Goal: Check status

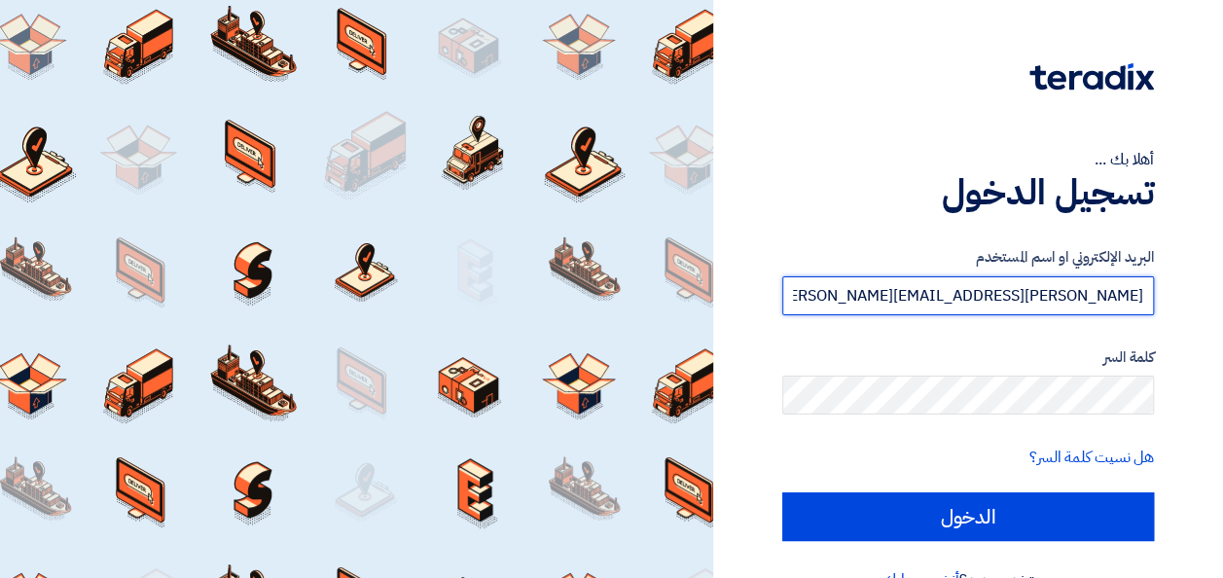
click at [1053, 296] on input "[PERSON_NAME][EMAIL_ADDRESS][PERSON_NAME][DOMAIN_NAME]" at bounding box center [968, 295] width 372 height 39
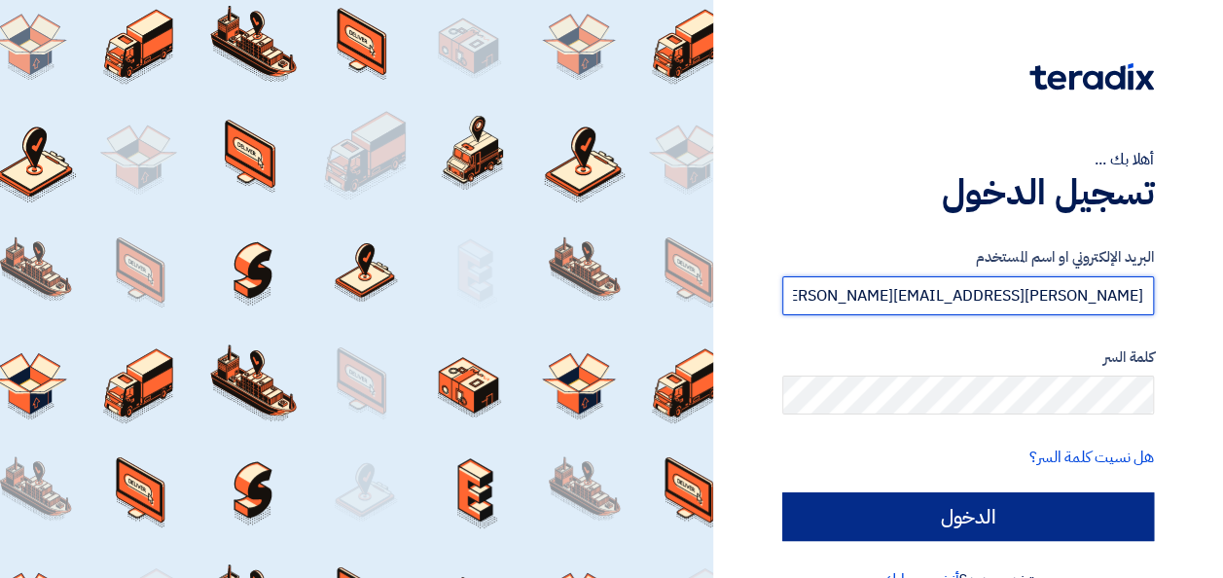
type input "[PERSON_NAME][EMAIL_ADDRESS][PERSON_NAME][DOMAIN_NAME]"
click at [1050, 514] on input "الدخول" at bounding box center [968, 516] width 372 height 49
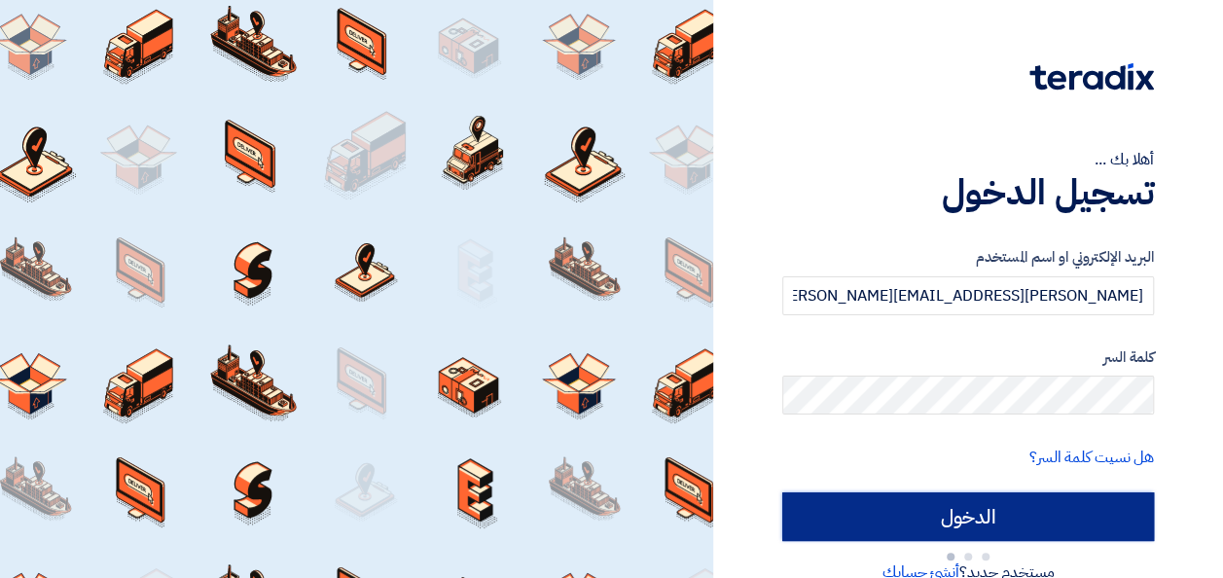
type input "Sign in"
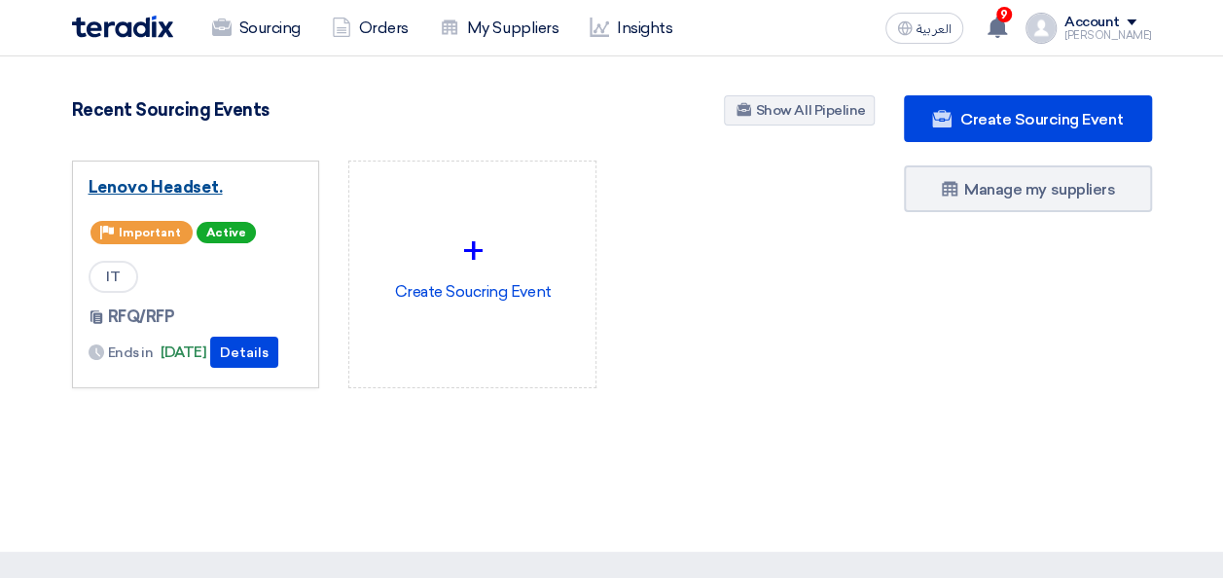
click at [171, 187] on link "Lenovo Headset." at bounding box center [196, 186] width 215 height 19
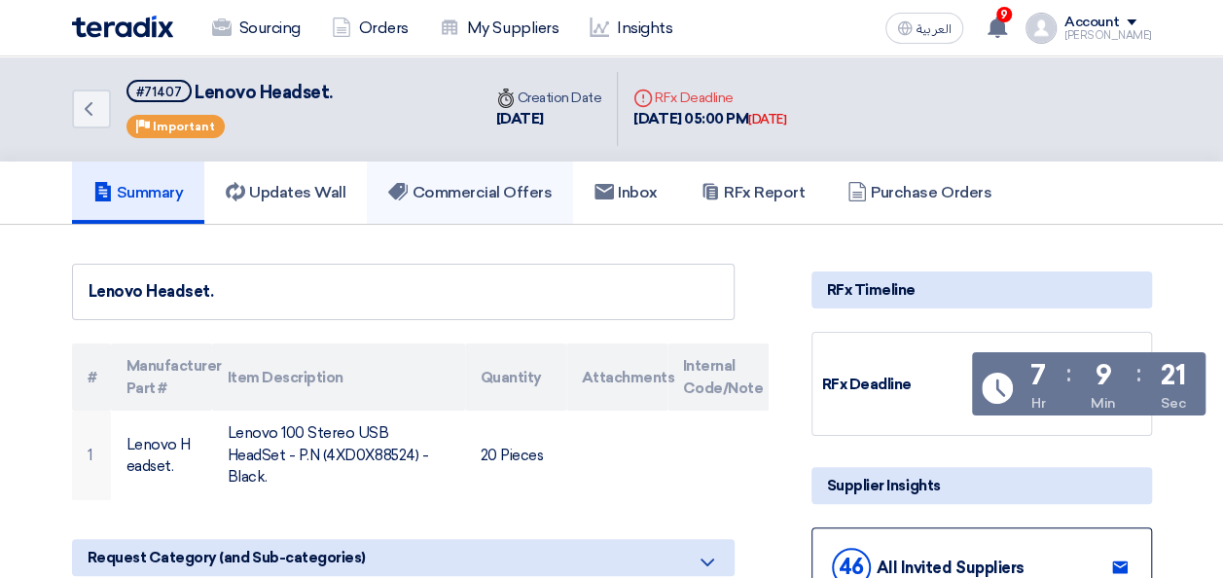
click at [453, 176] on link "Commercial Offers" at bounding box center [470, 193] width 206 height 62
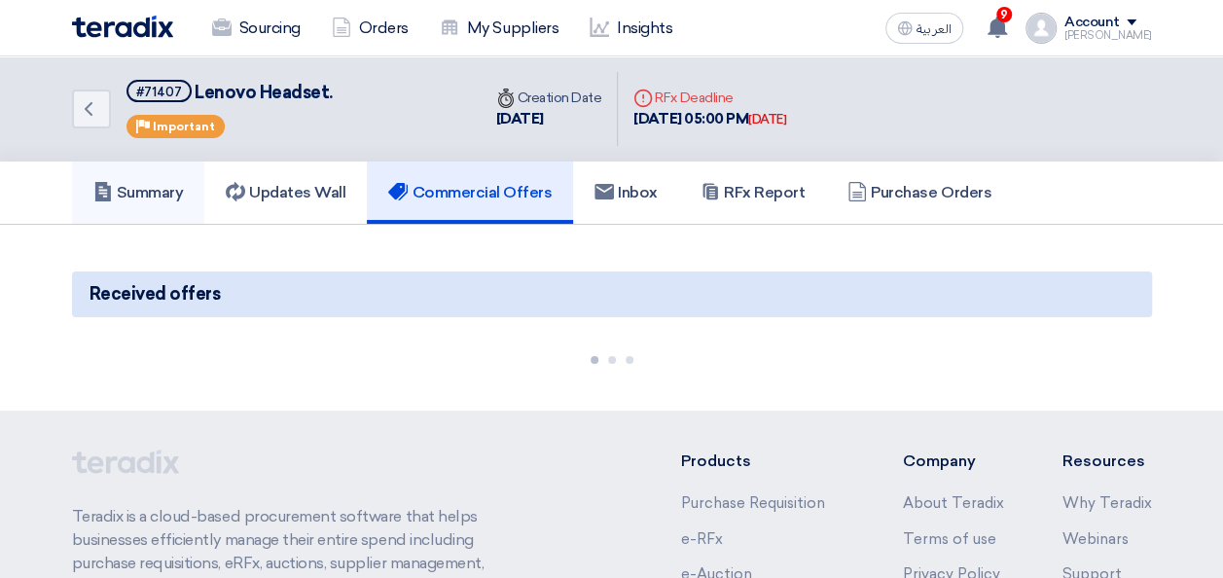
click at [152, 199] on h5 "Summary" at bounding box center [138, 192] width 90 height 19
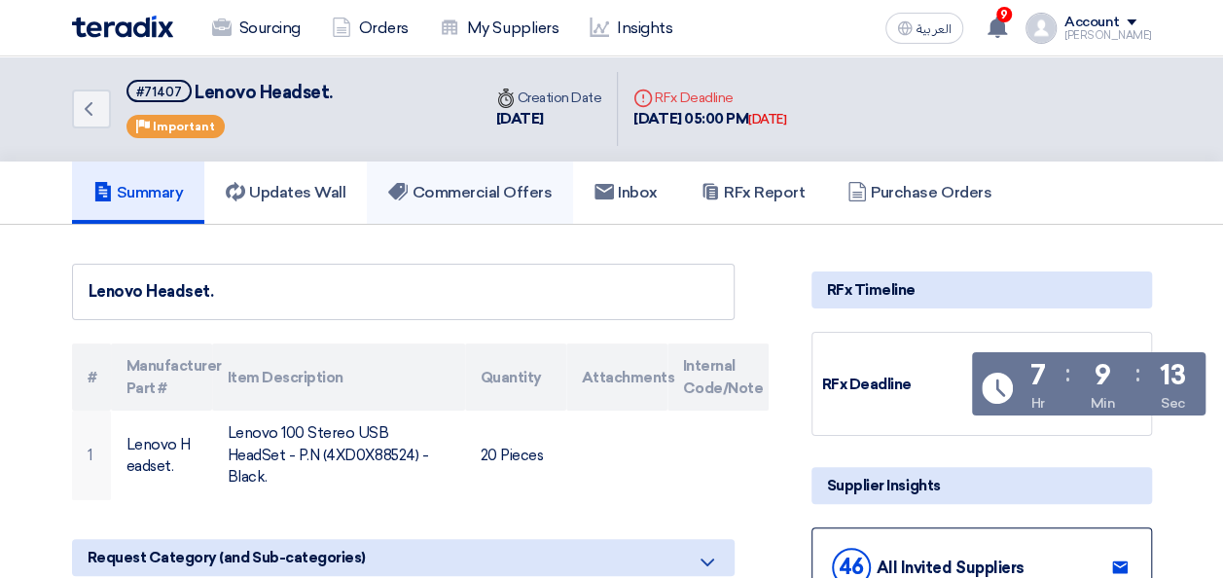
click at [461, 194] on h5 "Commercial Offers" at bounding box center [469, 192] width 163 height 19
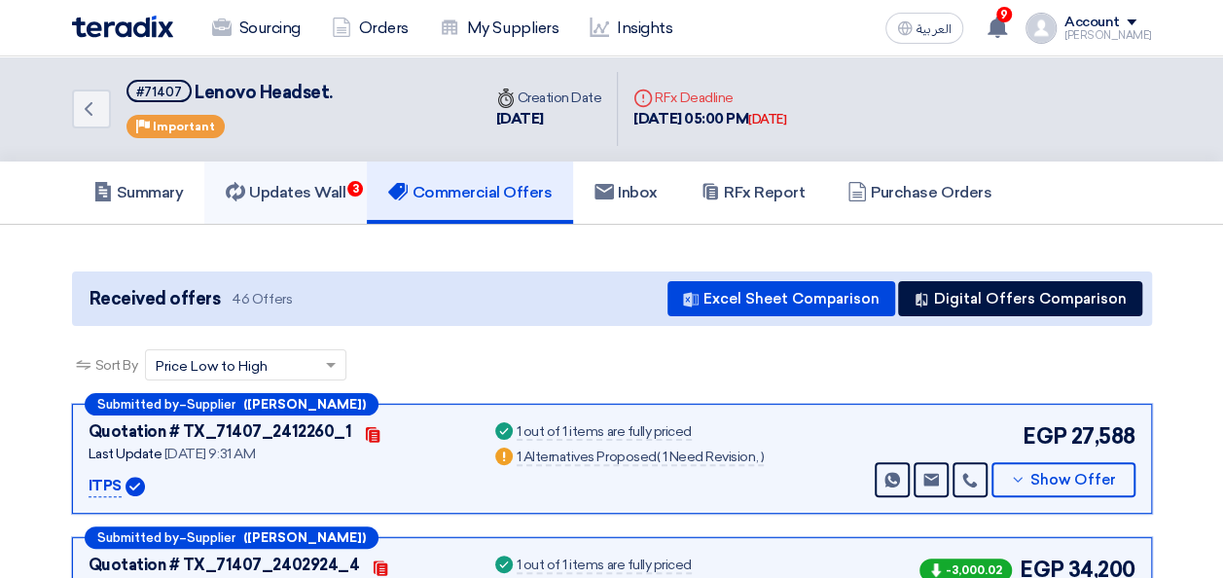
click at [336, 199] on h5 "Updates Wall 3" at bounding box center [286, 192] width 120 height 19
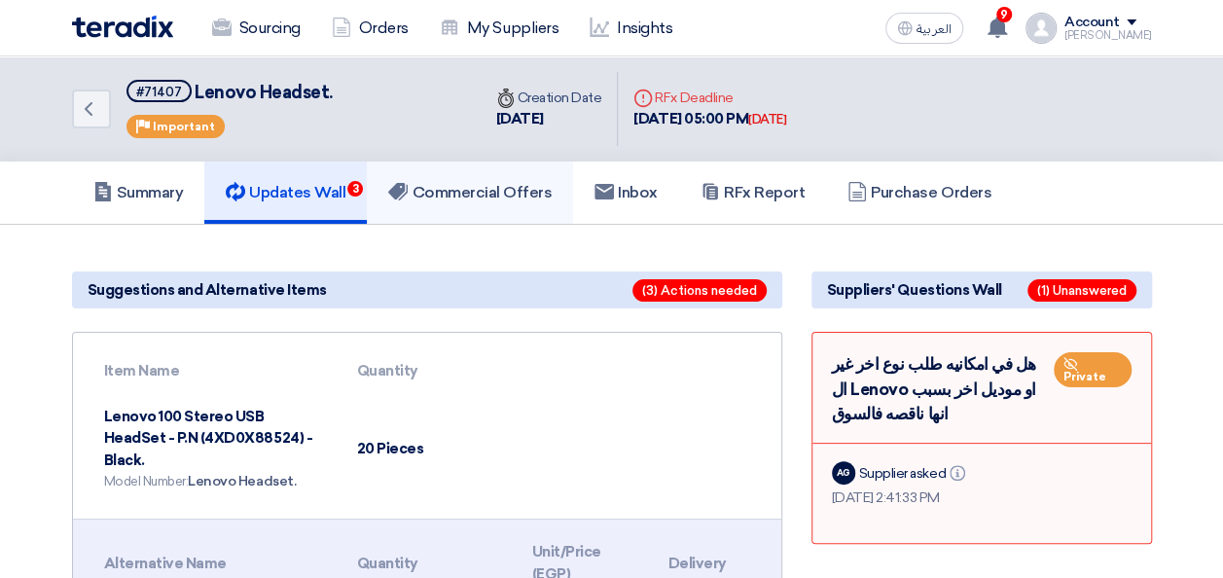
click at [456, 184] on h5 "Commercial Offers" at bounding box center [469, 192] width 163 height 19
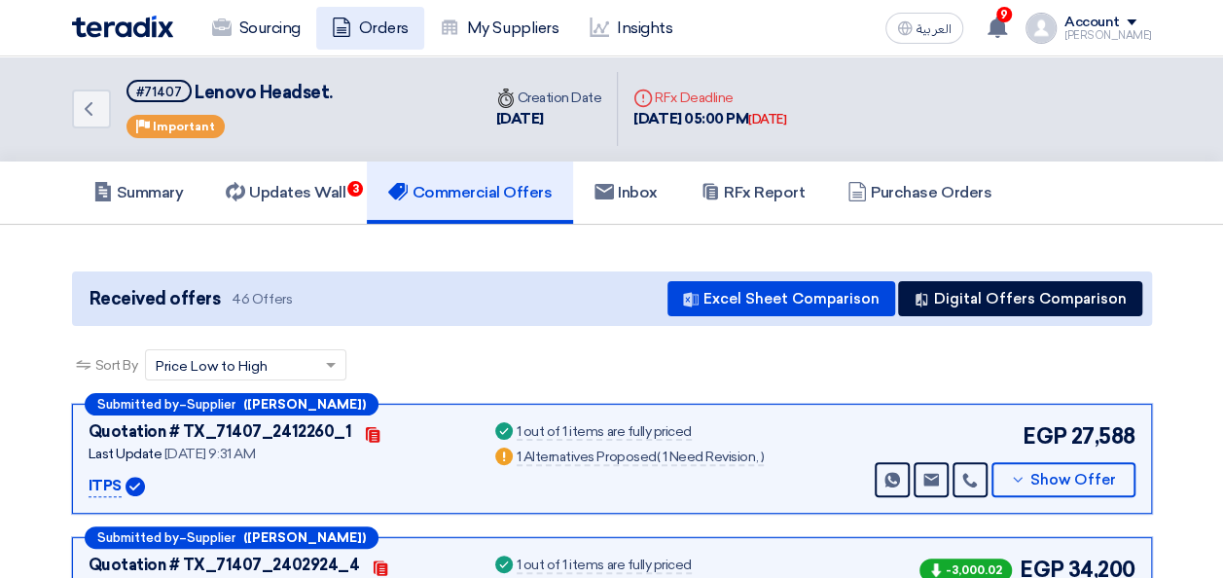
click at [389, 33] on link "Orders" at bounding box center [370, 28] width 108 height 43
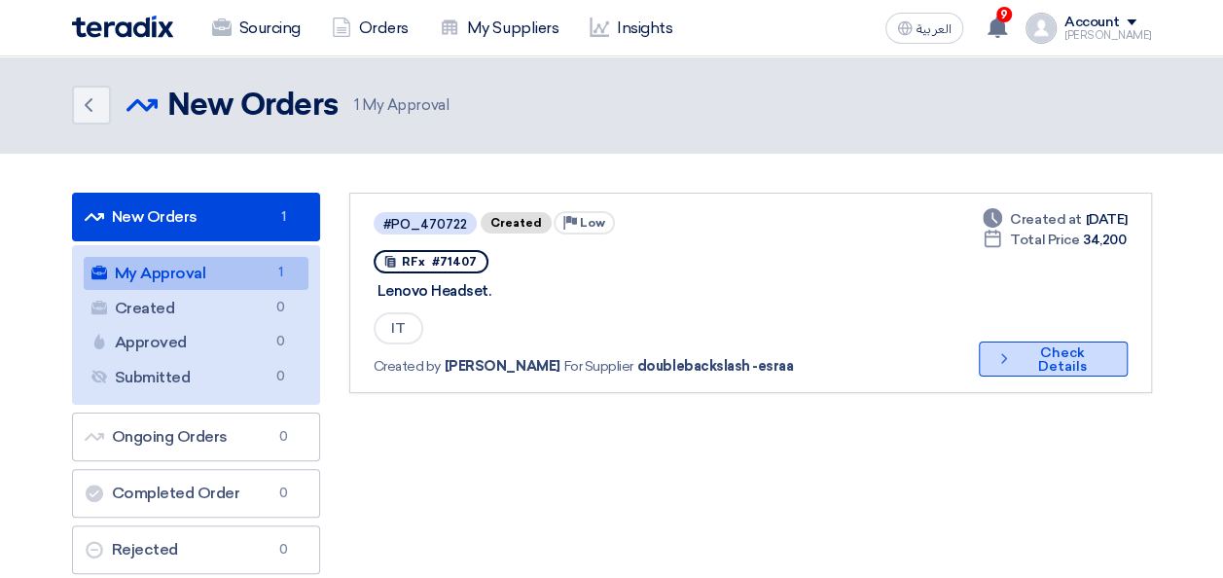
click at [1025, 343] on button "Check details Check Details" at bounding box center [1053, 359] width 148 height 35
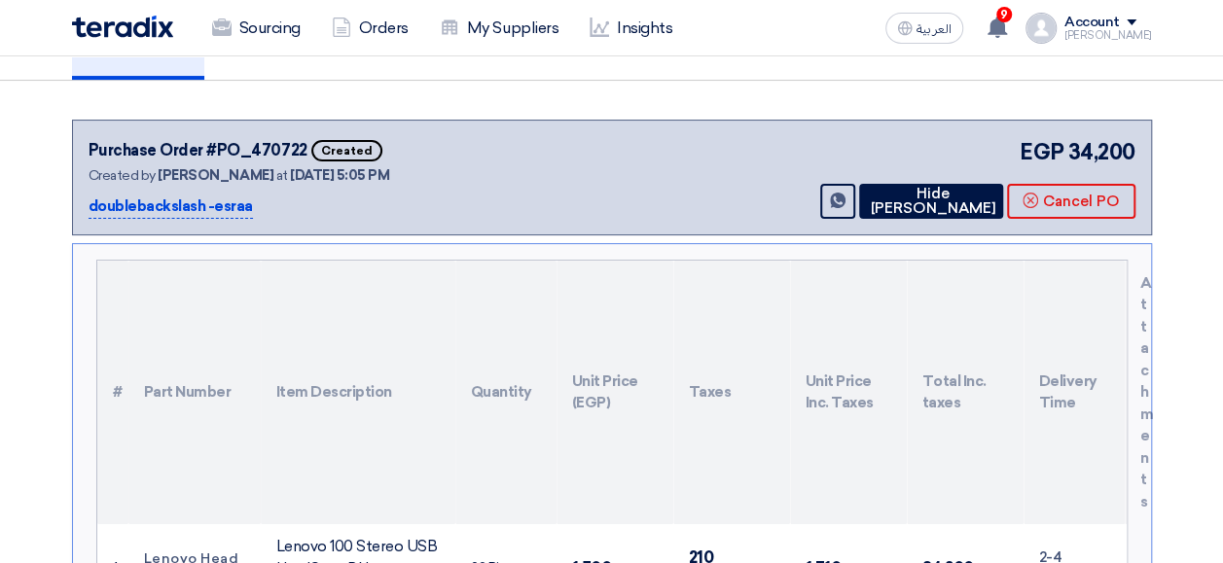
scroll to position [141, 0]
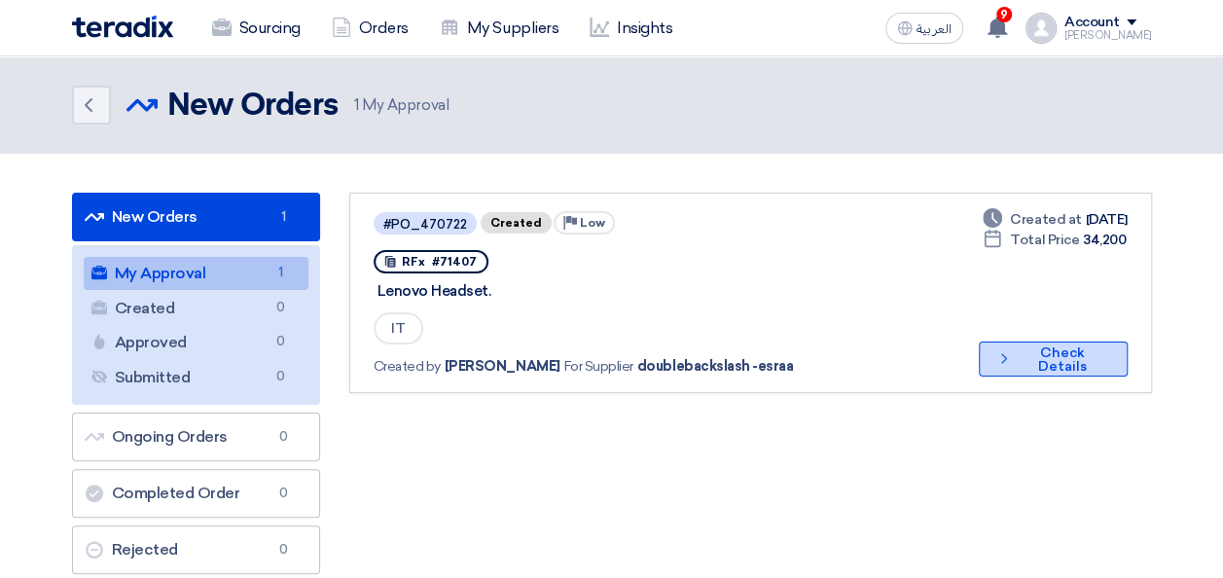
click at [1014, 342] on button "Check details Check Details" at bounding box center [1053, 359] width 148 height 35
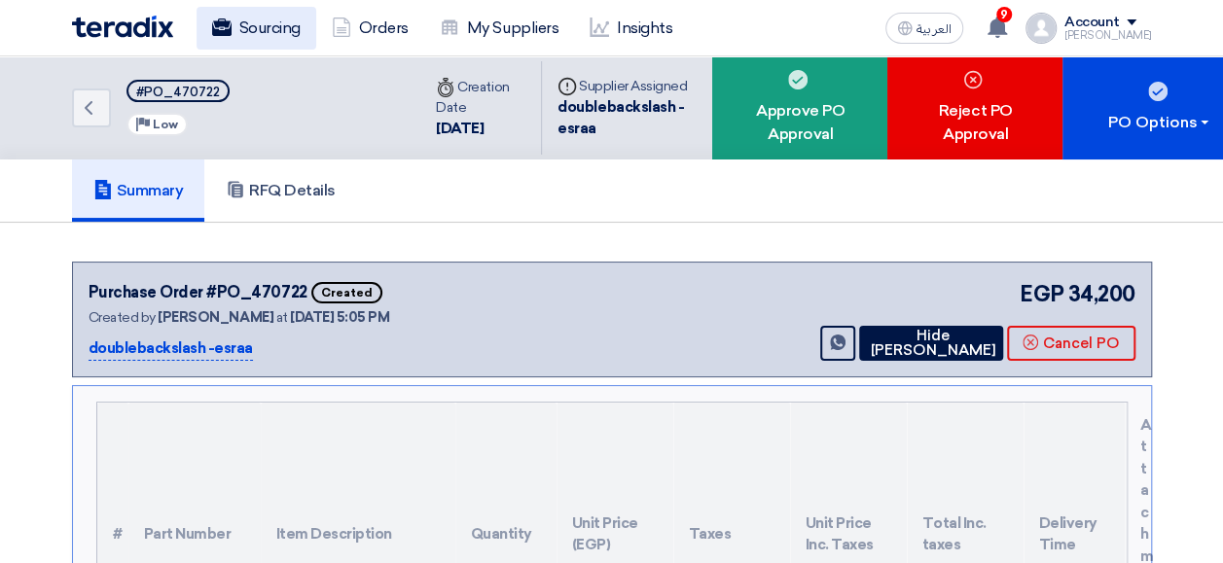
click at [263, 34] on link "Sourcing" at bounding box center [257, 28] width 120 height 43
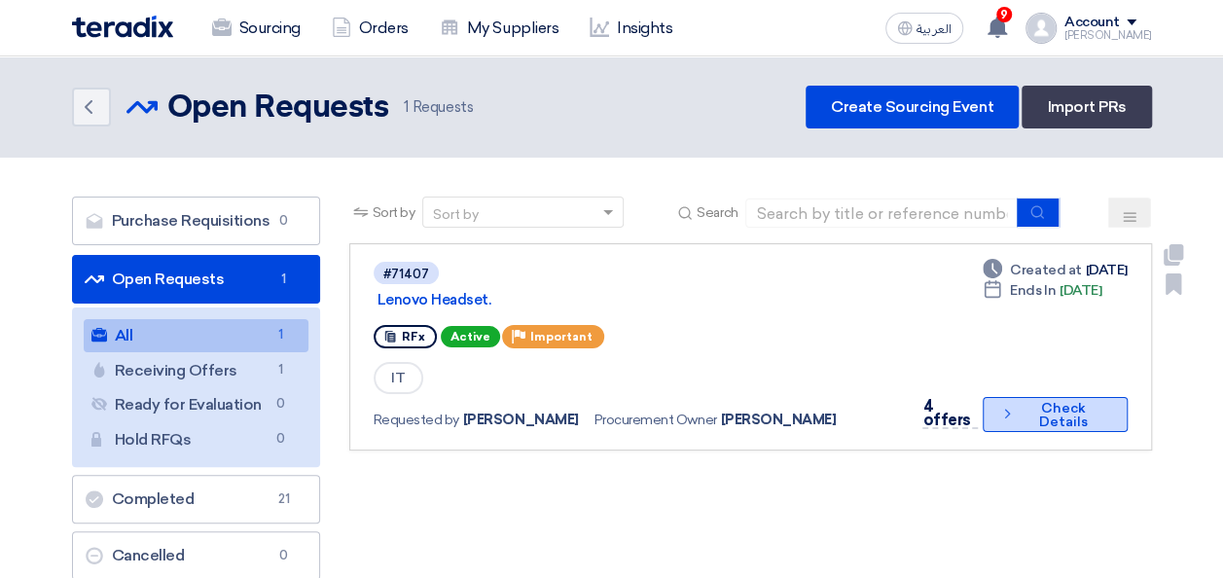
click at [994, 415] on button "Check details Check Details" at bounding box center [1055, 414] width 144 height 35
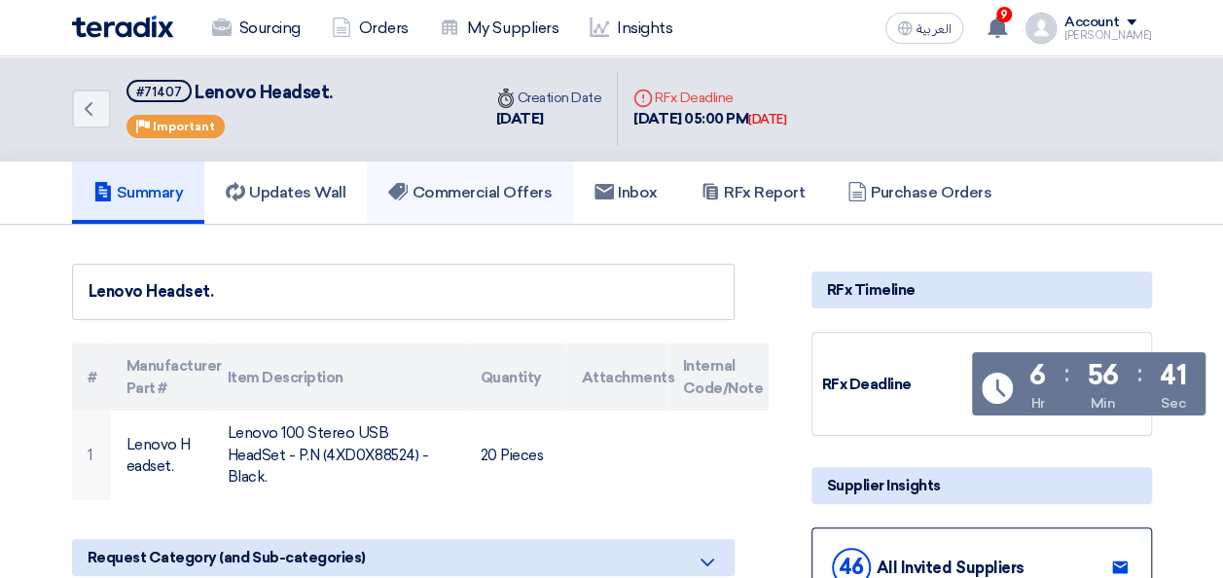
click at [470, 195] on h5 "Commercial Offers" at bounding box center [469, 192] width 163 height 19
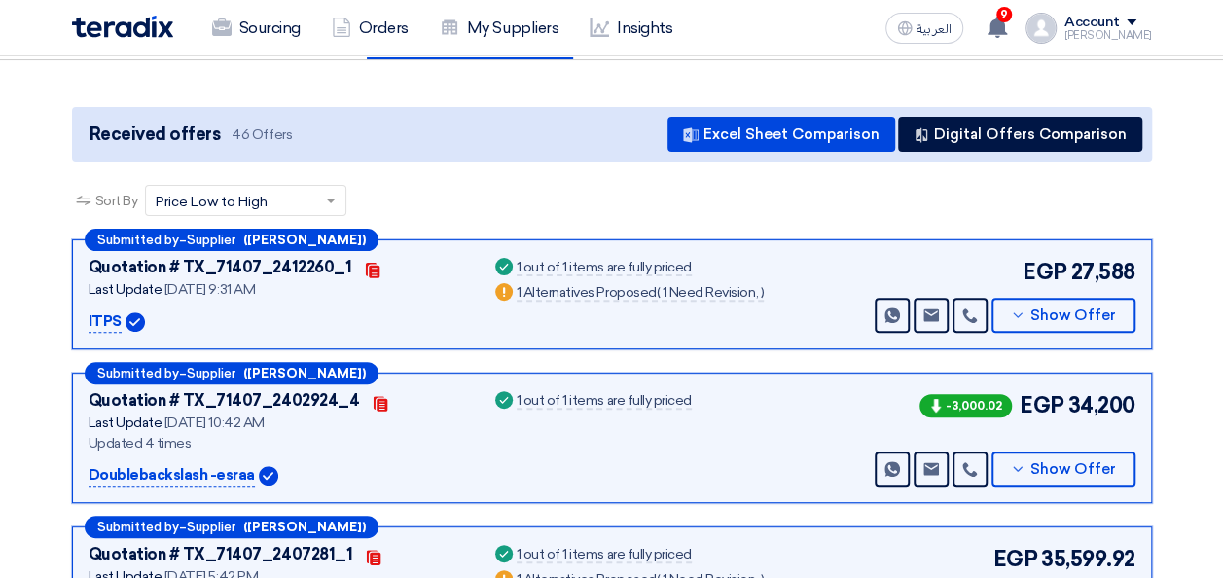
scroll to position [167, 0]
